Goal: Information Seeking & Learning: Learn about a topic

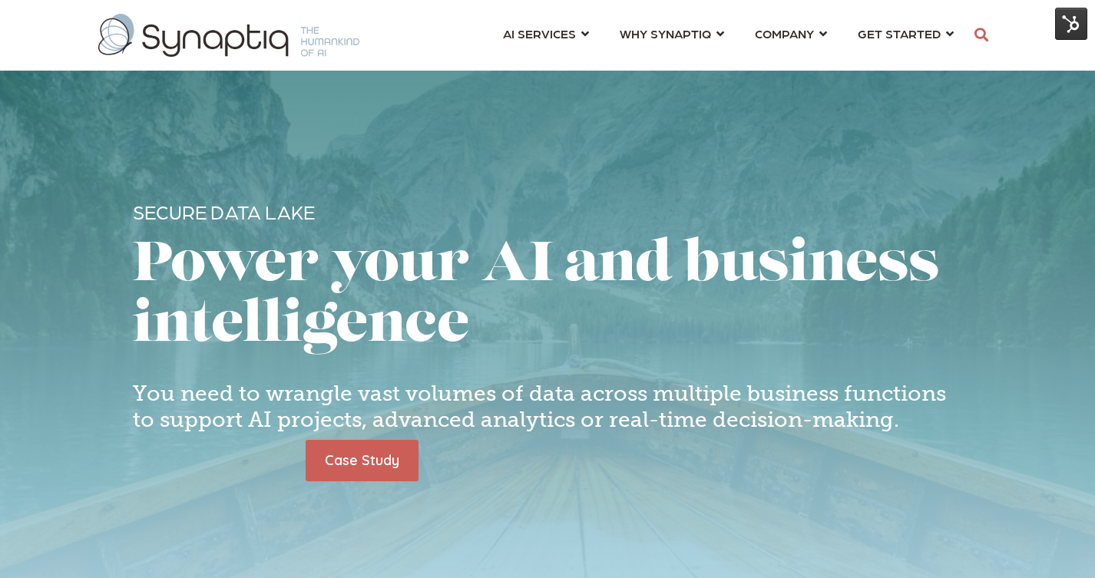
scroll to position [0, 7]
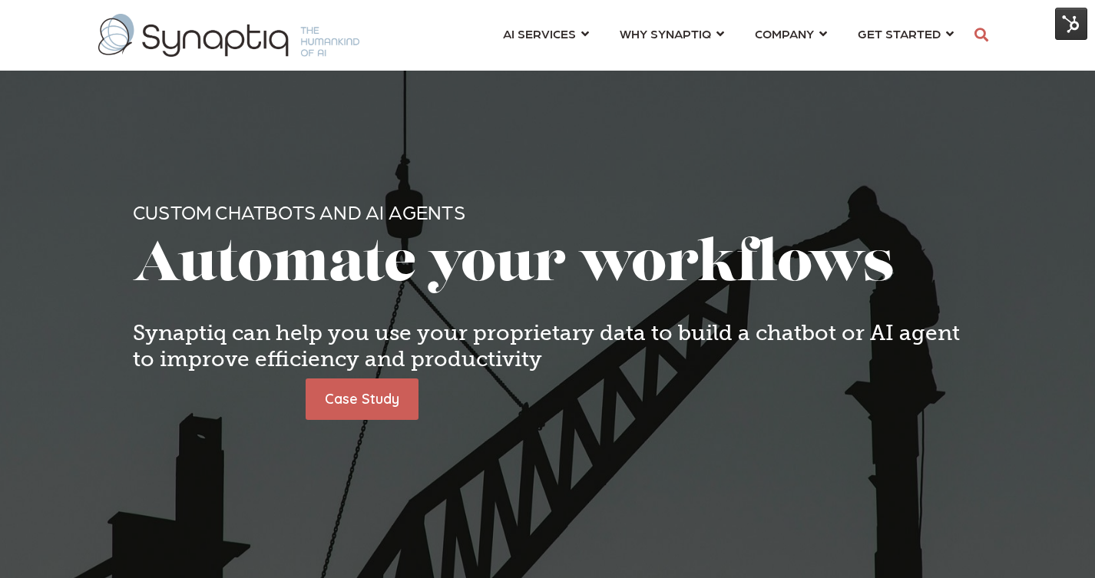
scroll to position [0, 7]
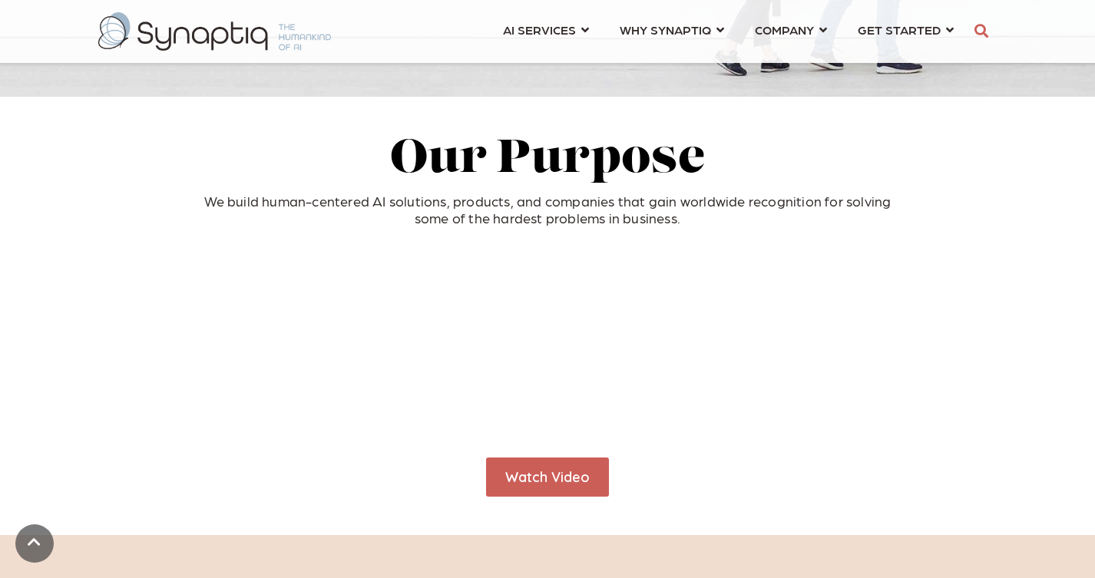
scroll to position [485, 0]
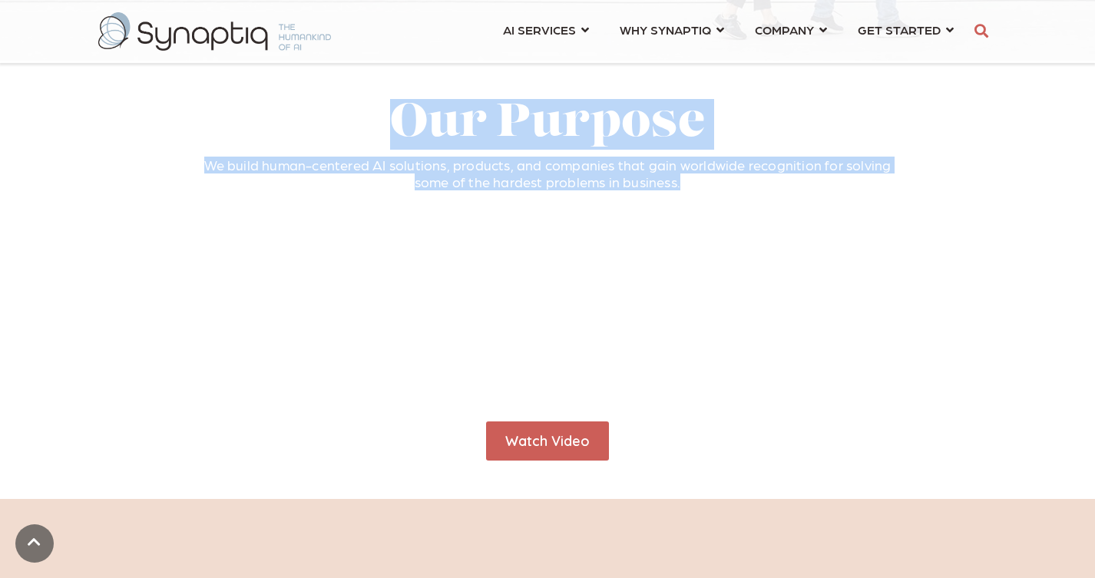
drag, startPoint x: 395, startPoint y: 116, endPoint x: 679, endPoint y: 184, distance: 291.4
click at [679, 184] on span "Our Purpose We build human-centered AI solutions, products, and companies that …" at bounding box center [547, 144] width 921 height 91
copy span "Our Purpose We build human-centered AI solutions, products, and companies that …"
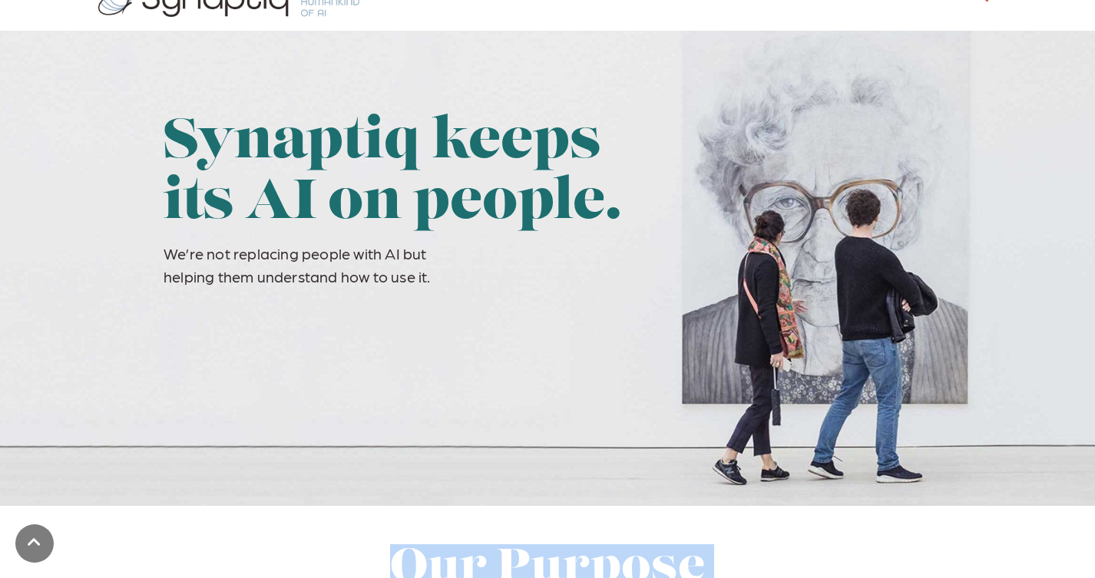
scroll to position [37, 0]
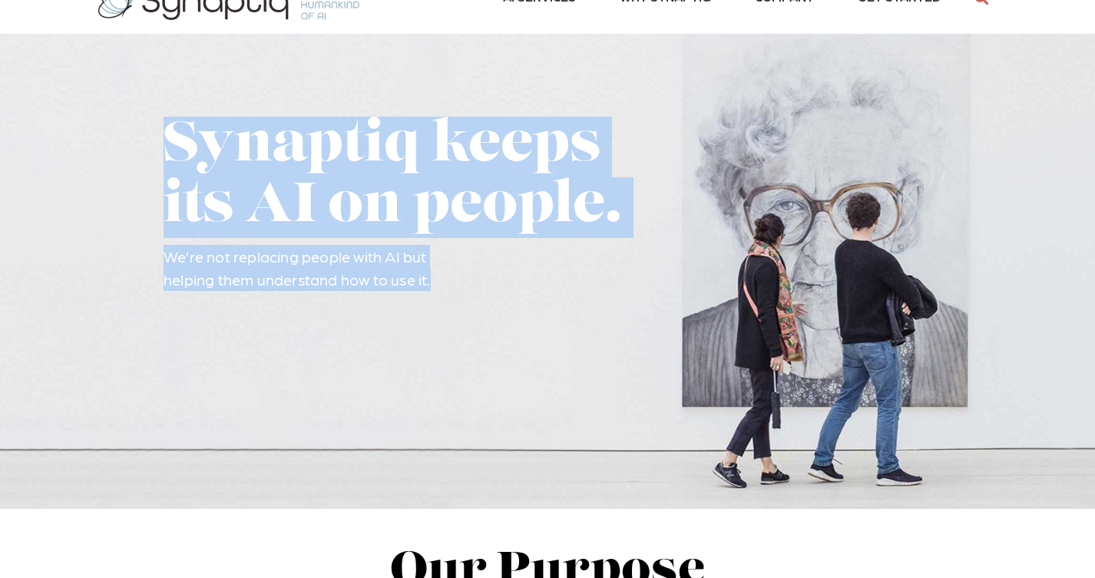
drag, startPoint x: 166, startPoint y: 141, endPoint x: 446, endPoint y: 279, distance: 312.0
click at [446, 279] on span "Synaptiq keeps its AI on people. We’re not replacing people with AI but helping…" at bounding box center [415, 204] width 505 height 174
copy span "Synaptiq keeps its AI on people. We’re not replacing people with AI but helping…"
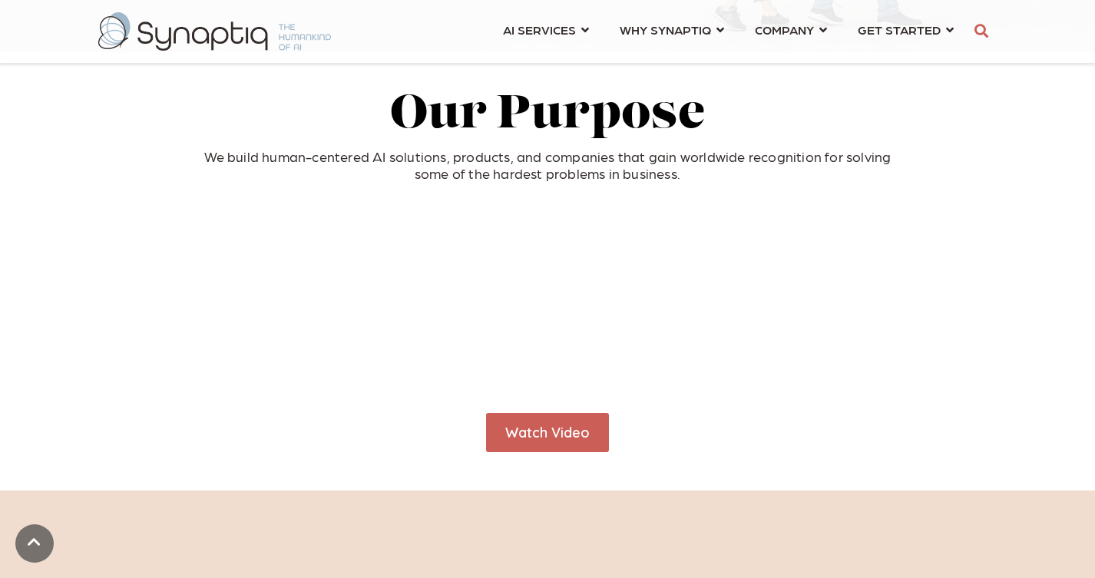
scroll to position [499, 0]
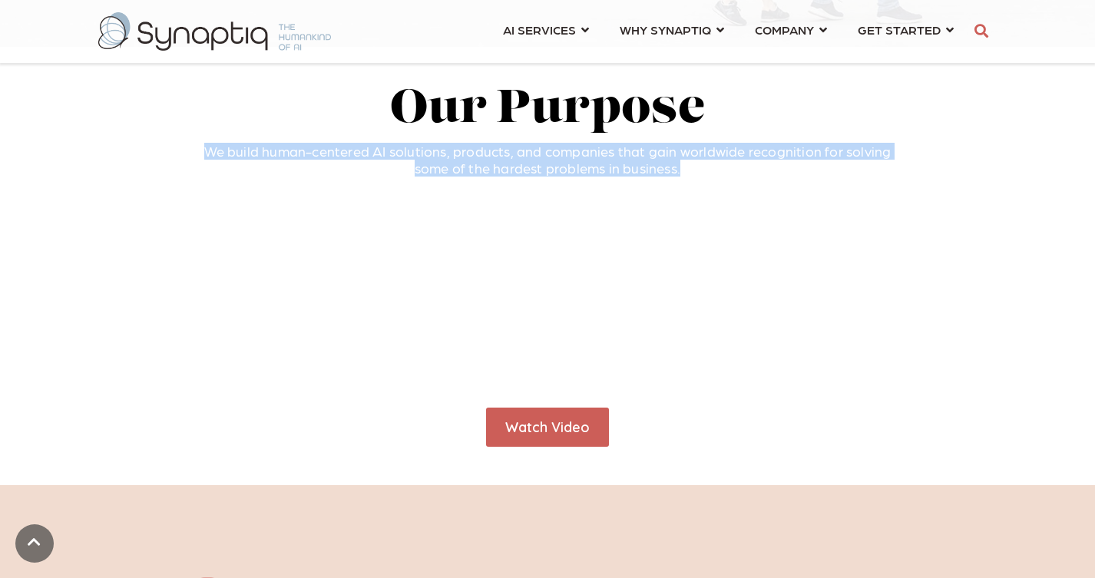
drag, startPoint x: 210, startPoint y: 151, endPoint x: 684, endPoint y: 170, distance: 474.0
click at [684, 170] on p "We build human-centered AI solutions, products, and companies that gain worldwi…" at bounding box center [547, 159] width 921 height 33
copy p "We build human-centered AI solutions, products, and companies that gain worldwi…"
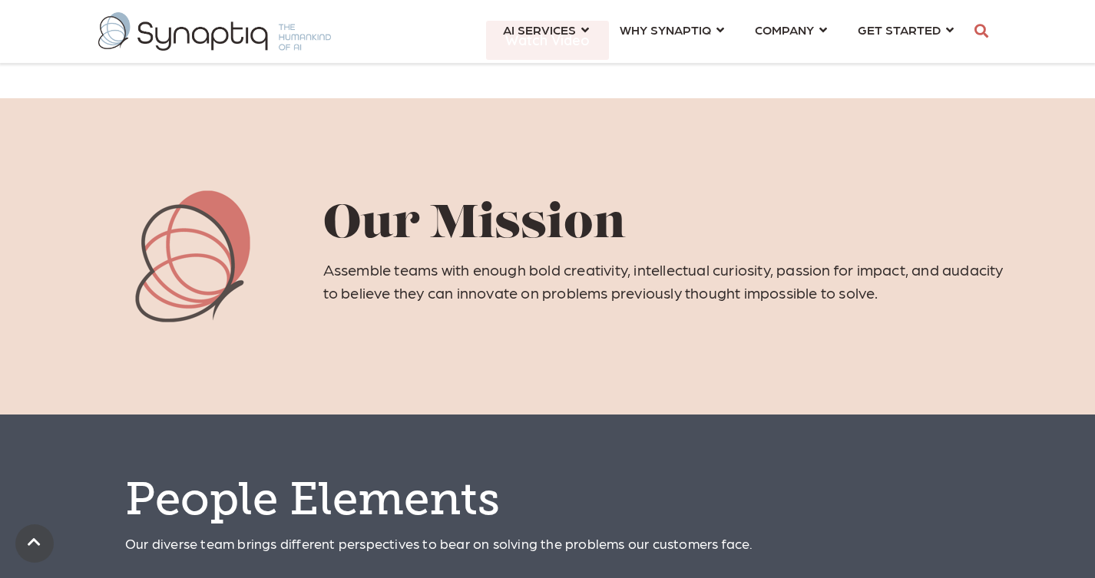
scroll to position [895, 0]
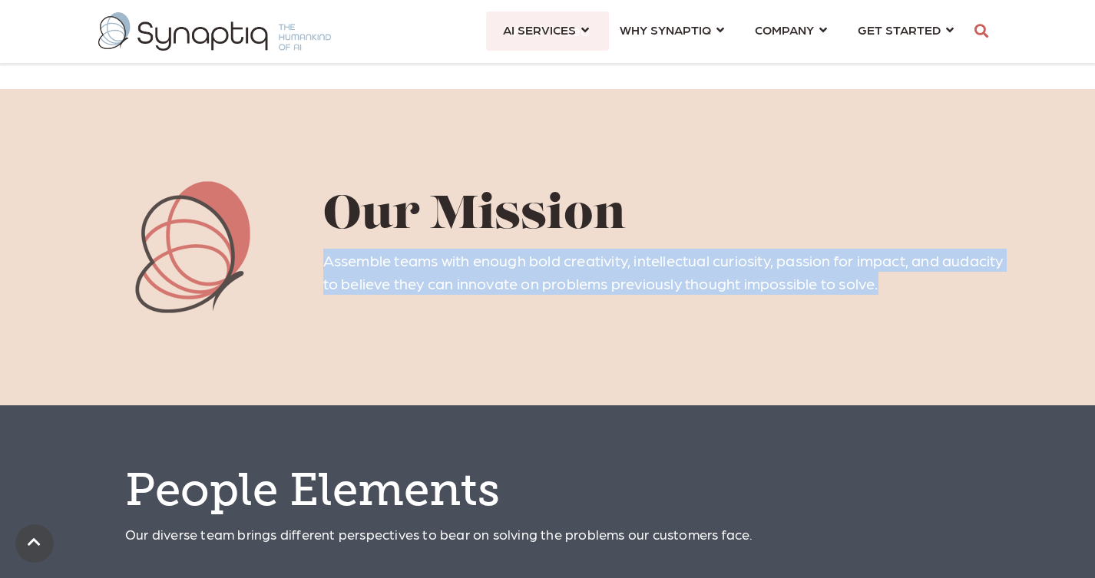
drag, startPoint x: 324, startPoint y: 259, endPoint x: 965, endPoint y: 292, distance: 641.7
click at [965, 292] on p "Assemble teams with enough bold creativity, intellectual curiosity, passion for…" at bounding box center [665, 272] width 685 height 46
copy p "Assemble teams with enough bold creativity, intellectual curiosity, passion for…"
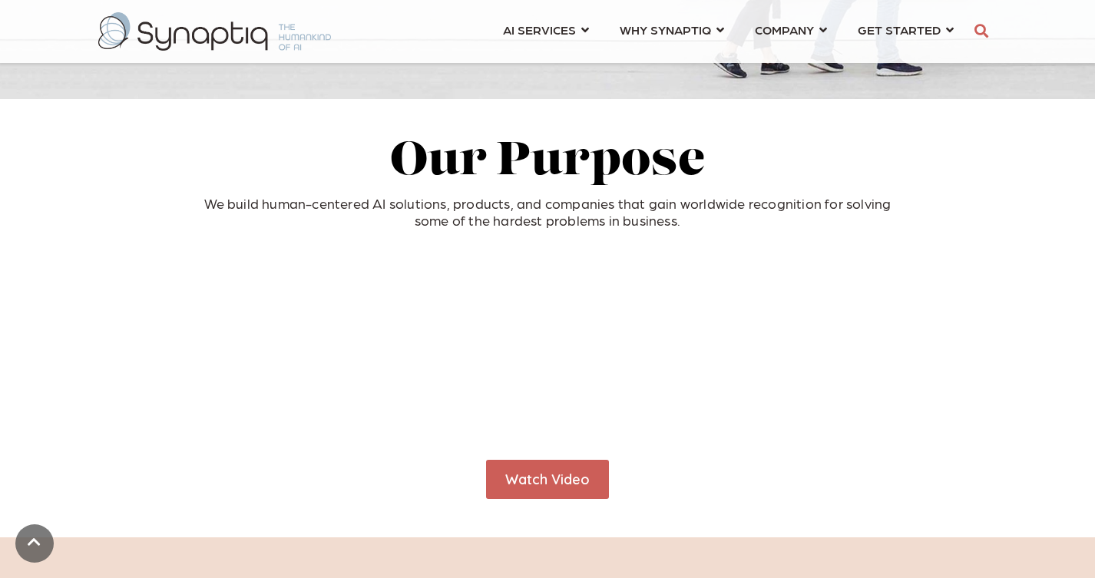
scroll to position [444, 0]
